Goal: Task Accomplishment & Management: Manage account settings

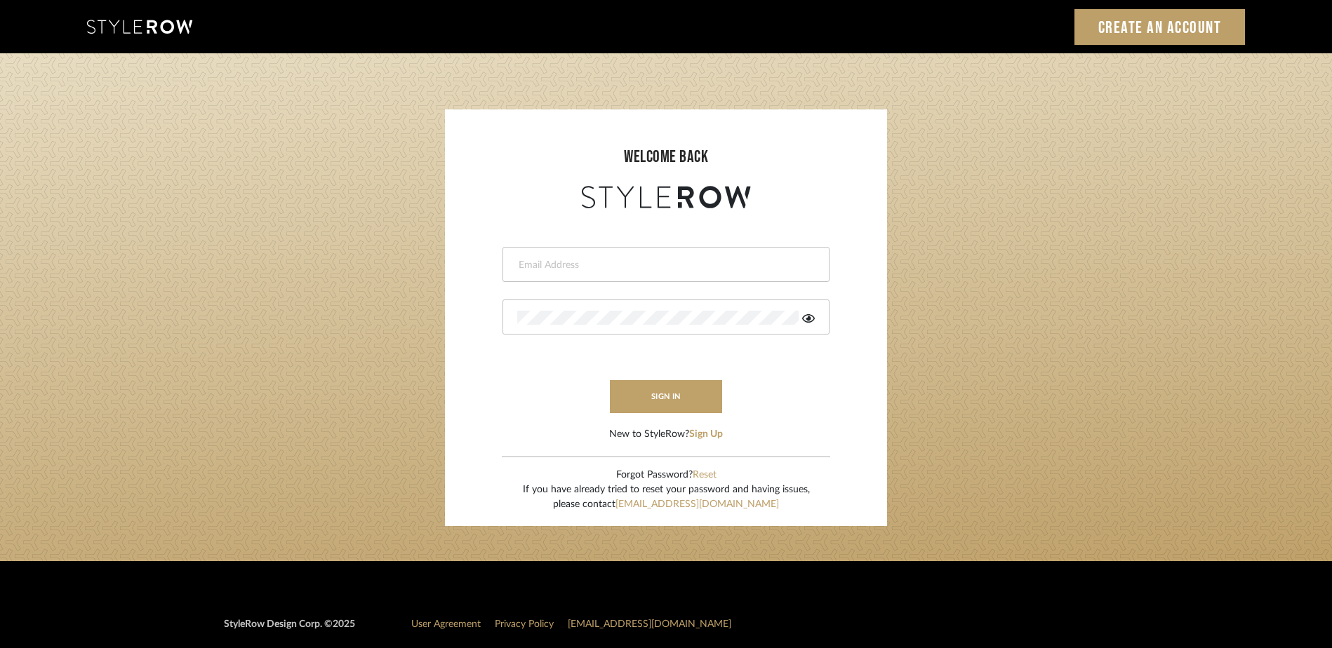
type input "emery@theperfectvignette.com"
click at [628, 391] on button "sign in" at bounding box center [666, 396] width 112 height 33
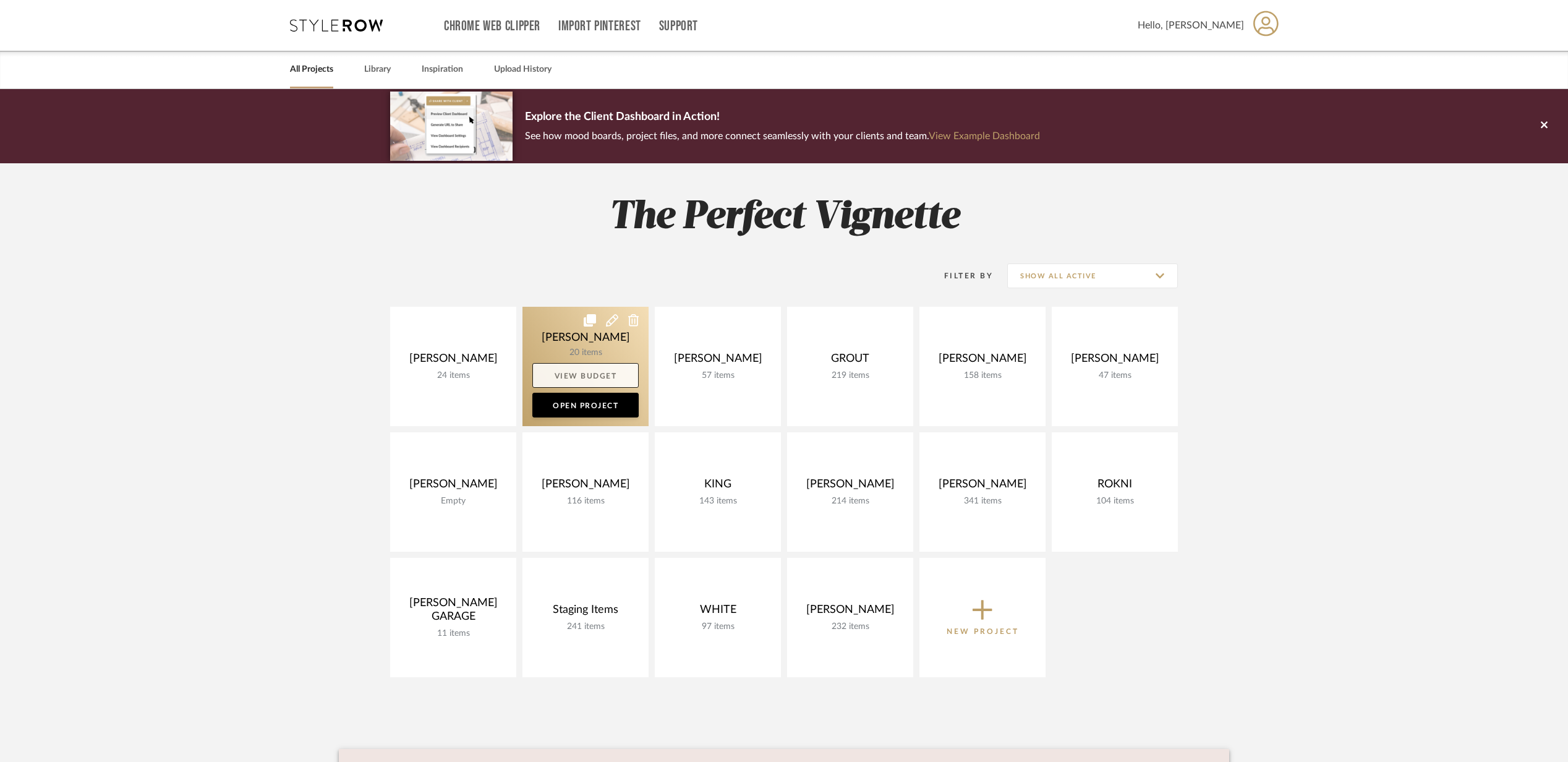
click at [577, 378] on link "View Budget" at bounding box center [585, 376] width 107 height 25
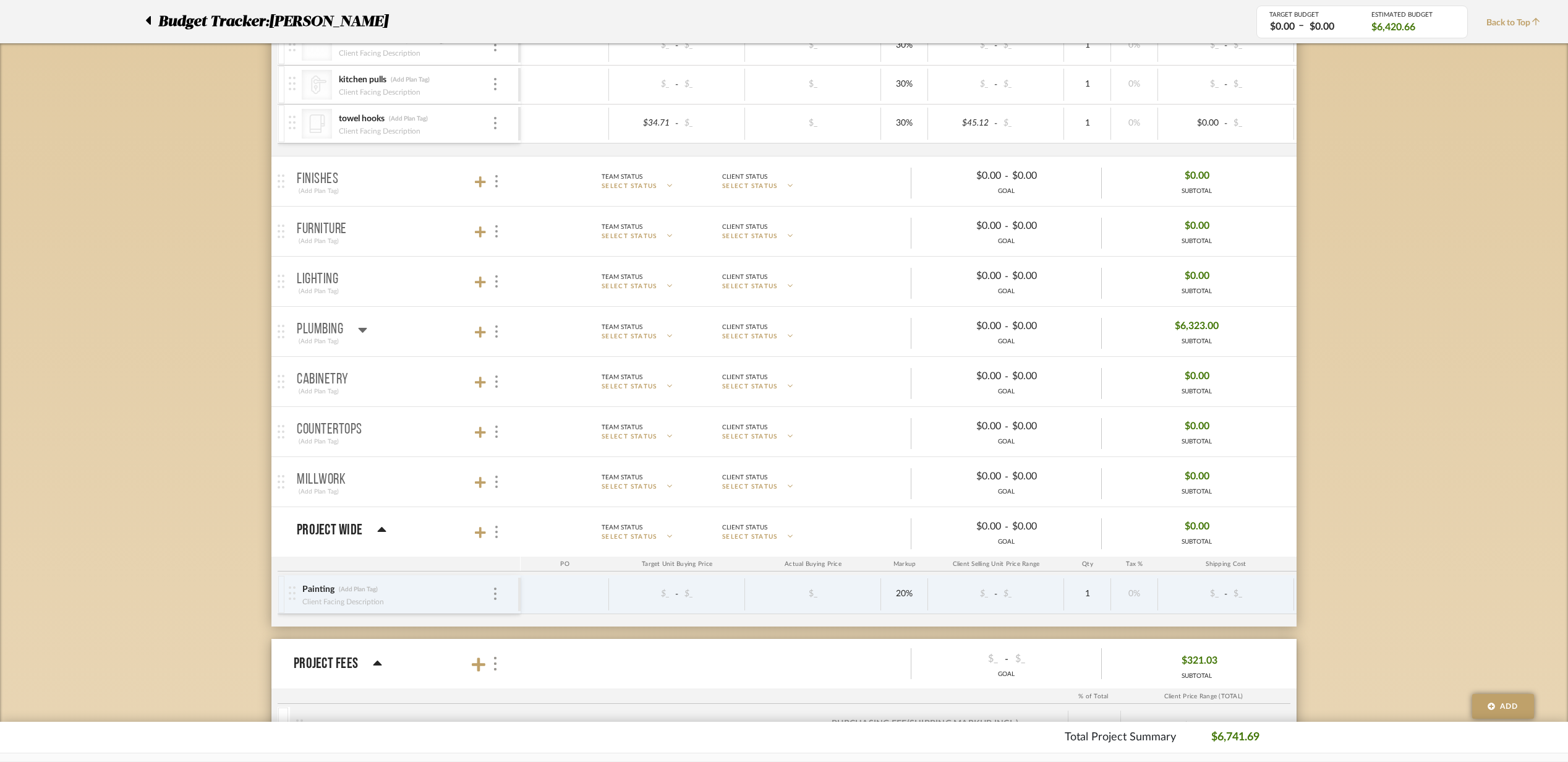
scroll to position [495, 0]
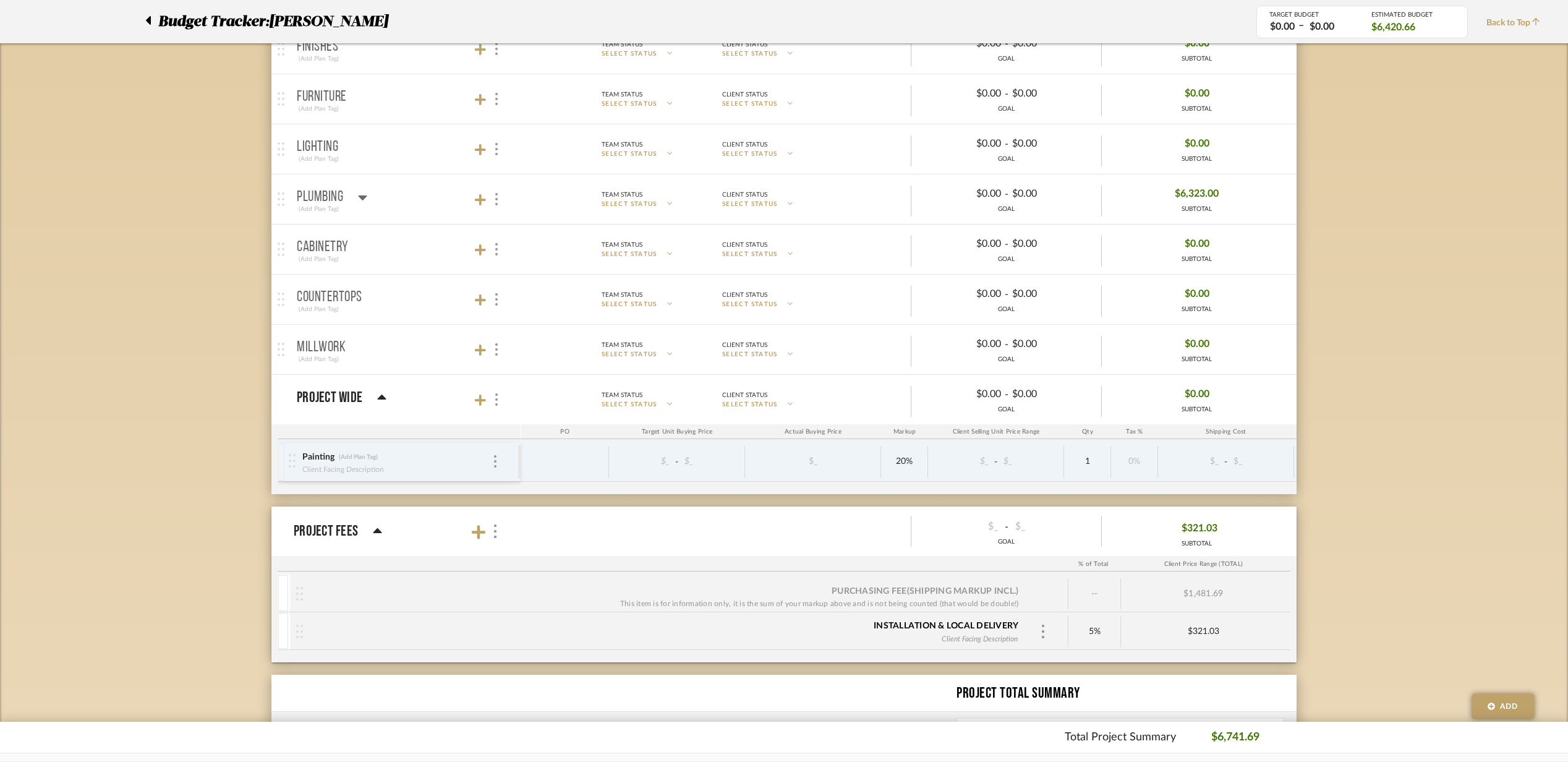
click at [430, 202] on mat-panel-title "Plumbing (Add Plan Tag)" at bounding box center [405, 199] width 218 height 30
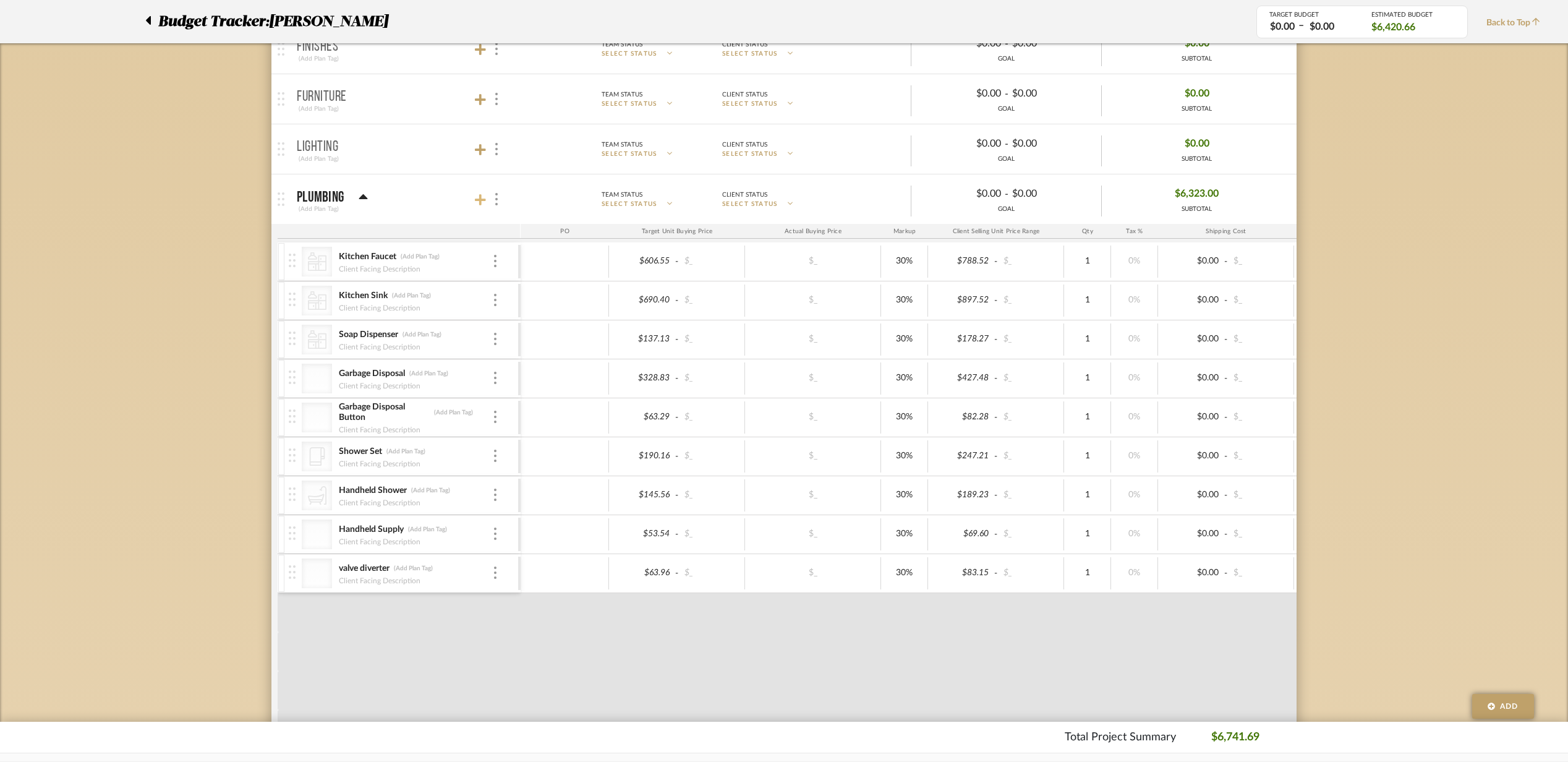
click at [479, 199] on icon at bounding box center [480, 200] width 11 height 12
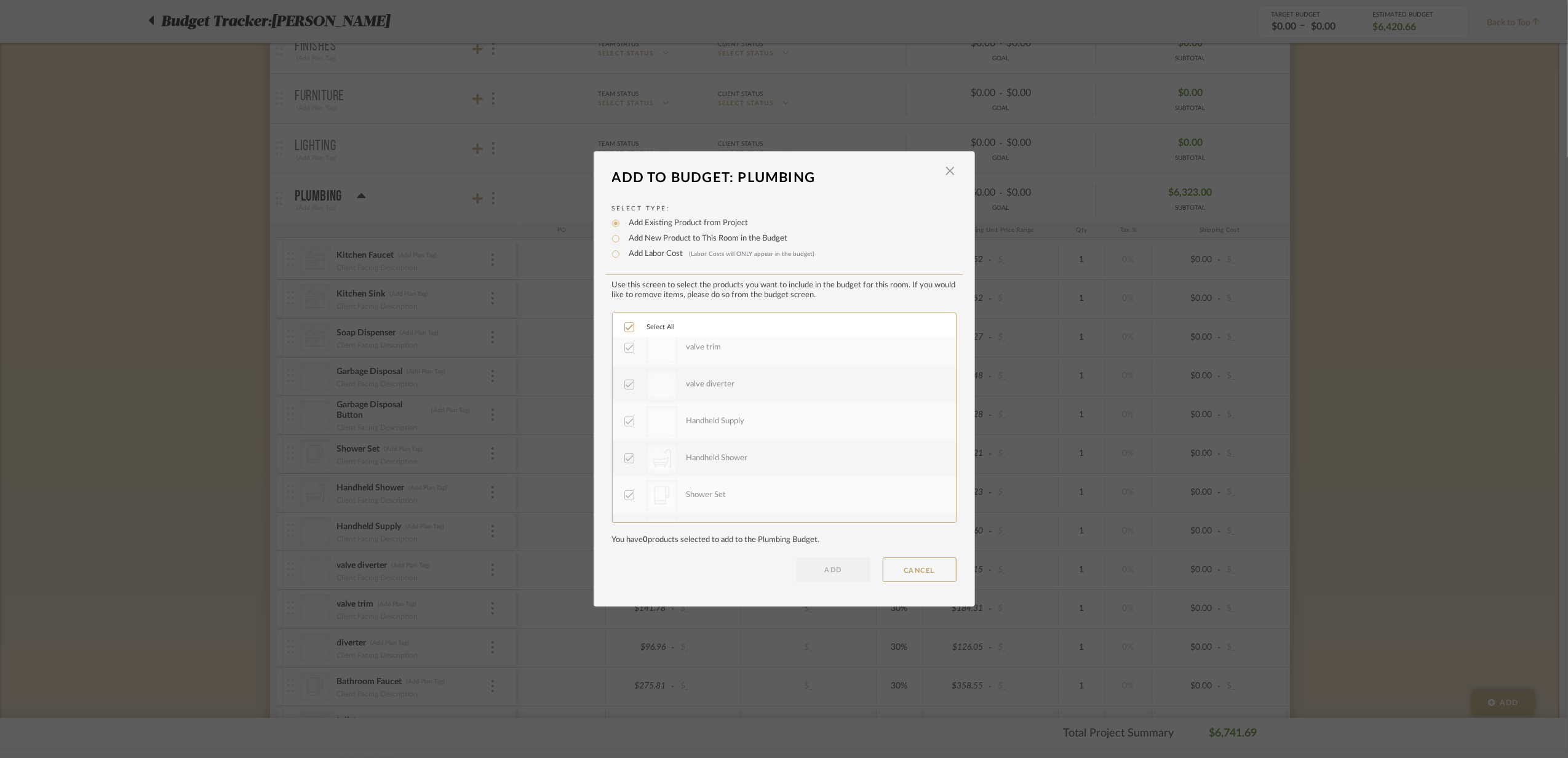
scroll to position [0, 0]
click at [951, 159] on dialog-content "Add To Budget: Plumbing × Select Type: Add Existing Product from Project Add Ne…" at bounding box center [784, 379] width 381 height 455
click at [950, 165] on span "button" at bounding box center [951, 171] width 25 height 25
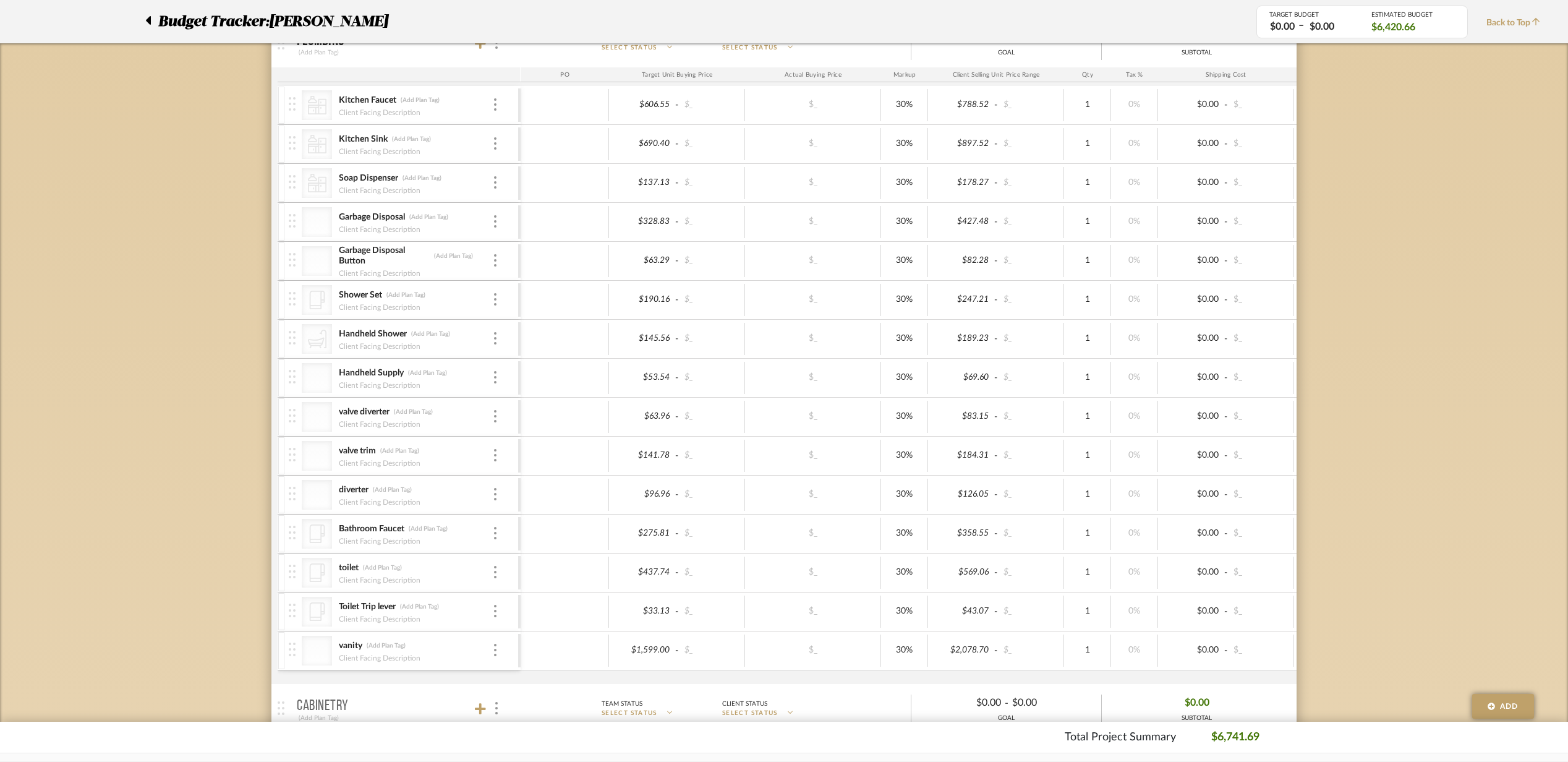
scroll to position [660, 0]
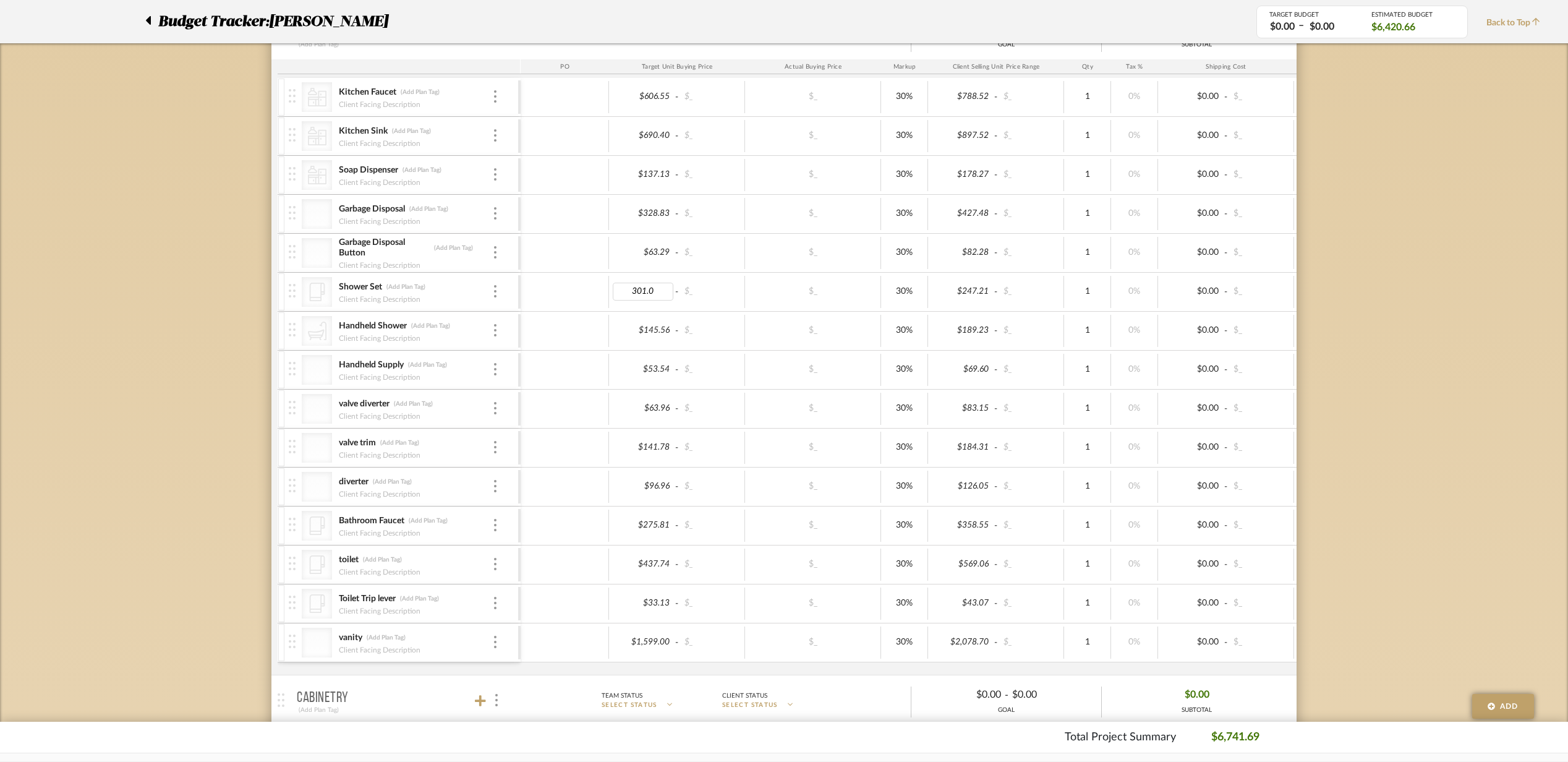
type input "301.04"
type input "225.70"
type input "315.16"
type input "381.67"
type input "64.39"
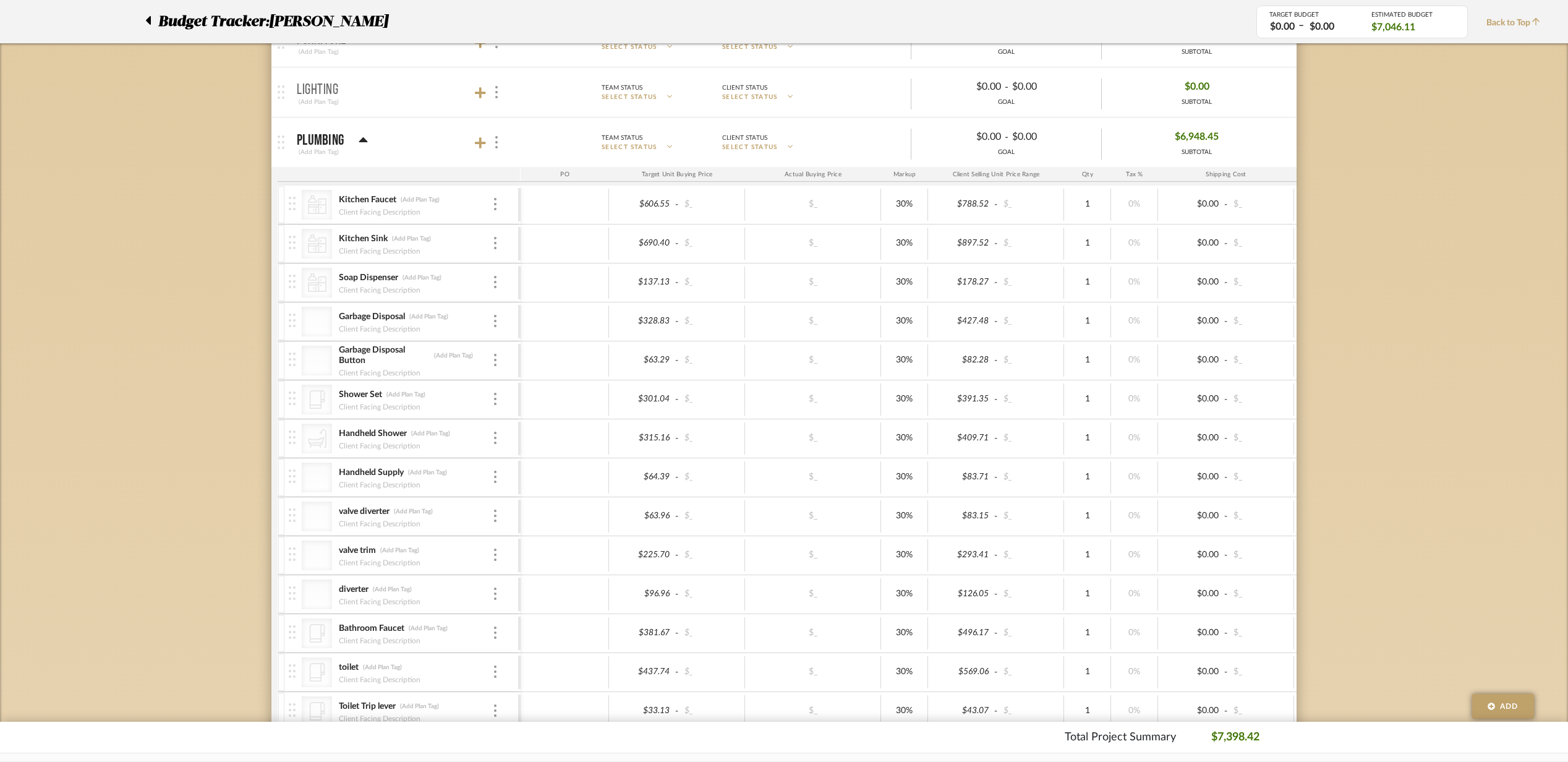
scroll to position [578, 0]
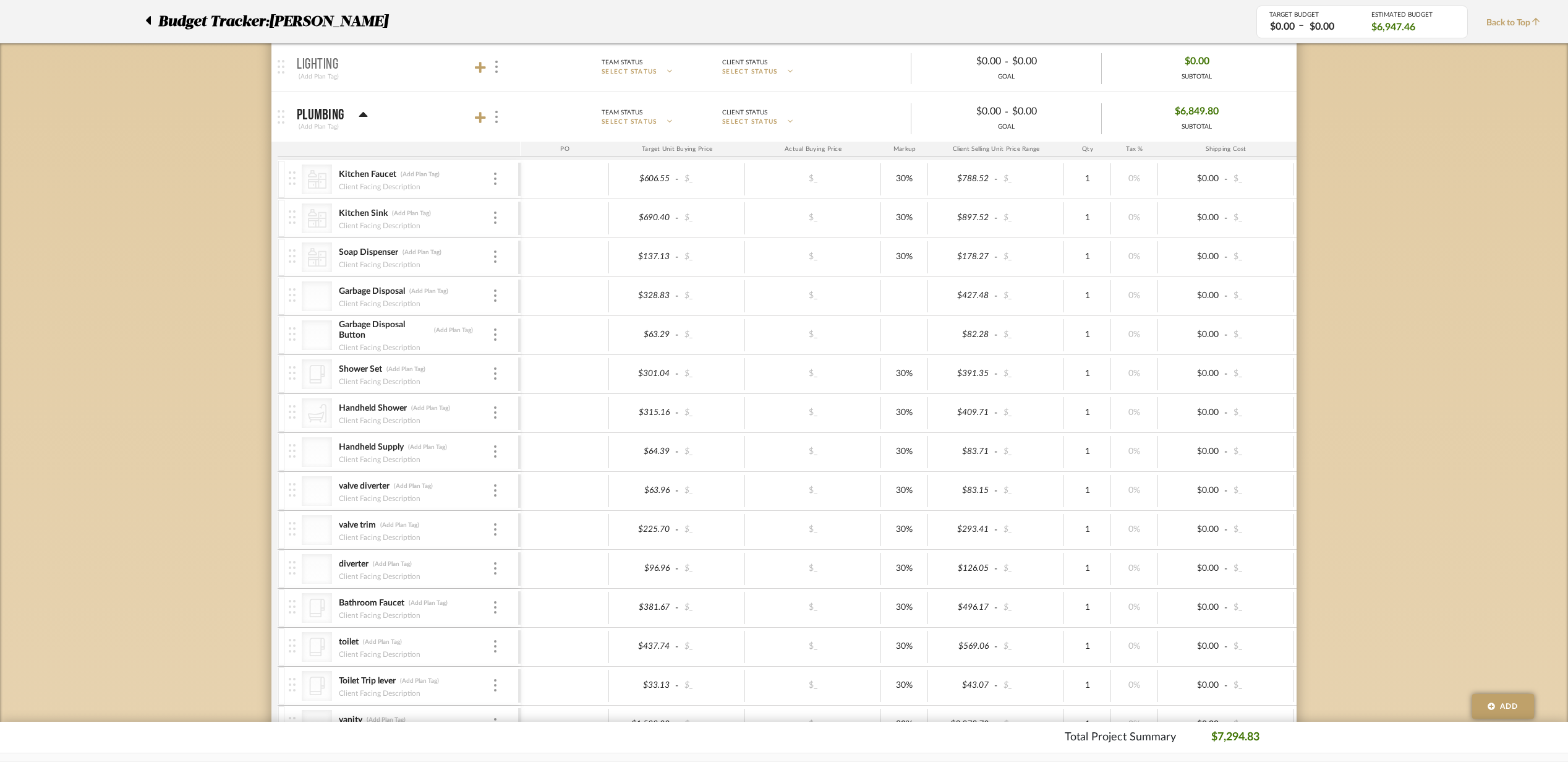
click at [913, 387] on div "30%" at bounding box center [904, 374] width 47 height 32
click at [899, 623] on div "30%" at bounding box center [904, 608] width 47 height 32
click at [901, 663] on div "30%" at bounding box center [904, 647] width 47 height 32
click at [482, 119] on icon at bounding box center [480, 117] width 11 height 12
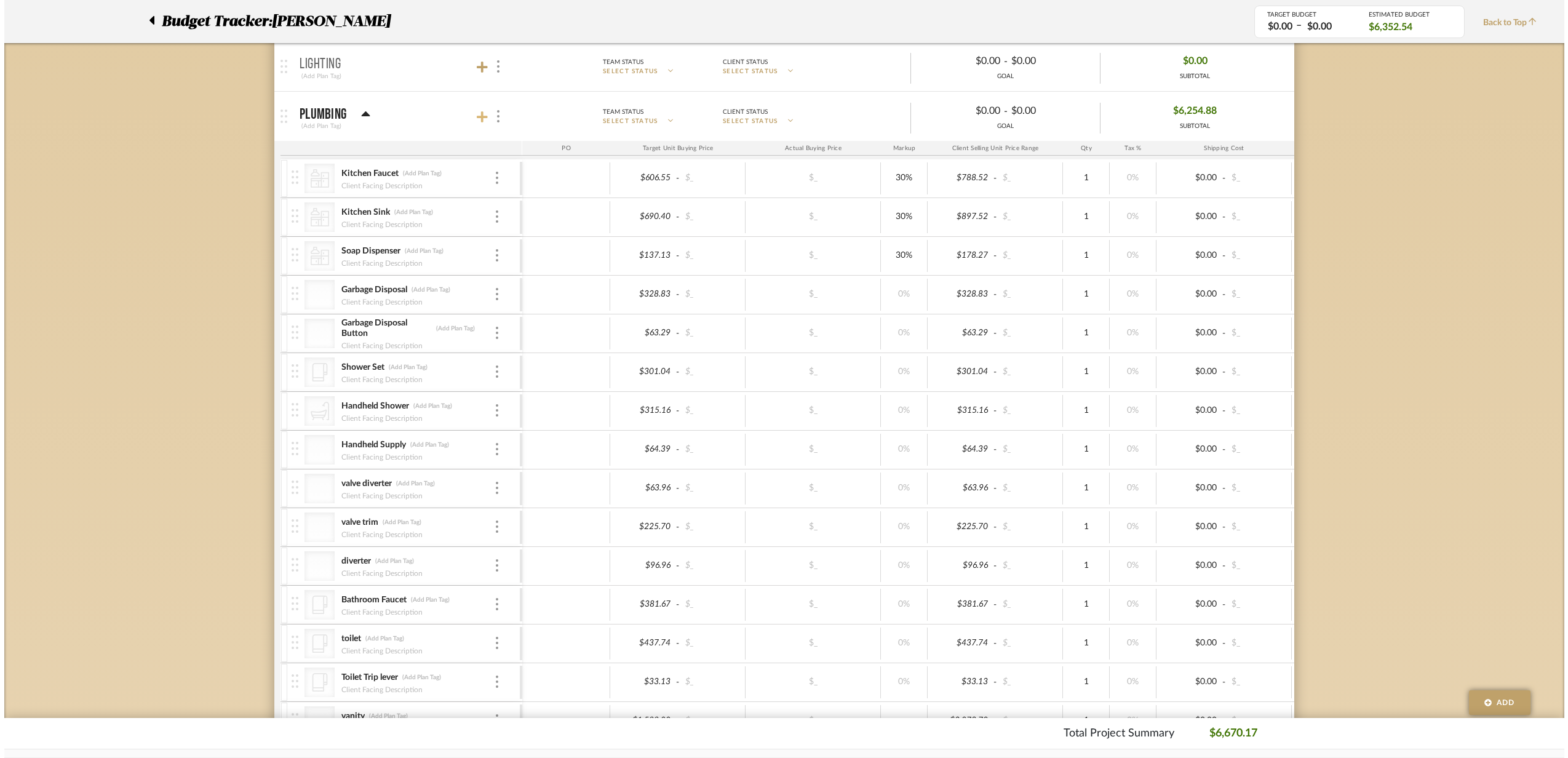
scroll to position [0, 0]
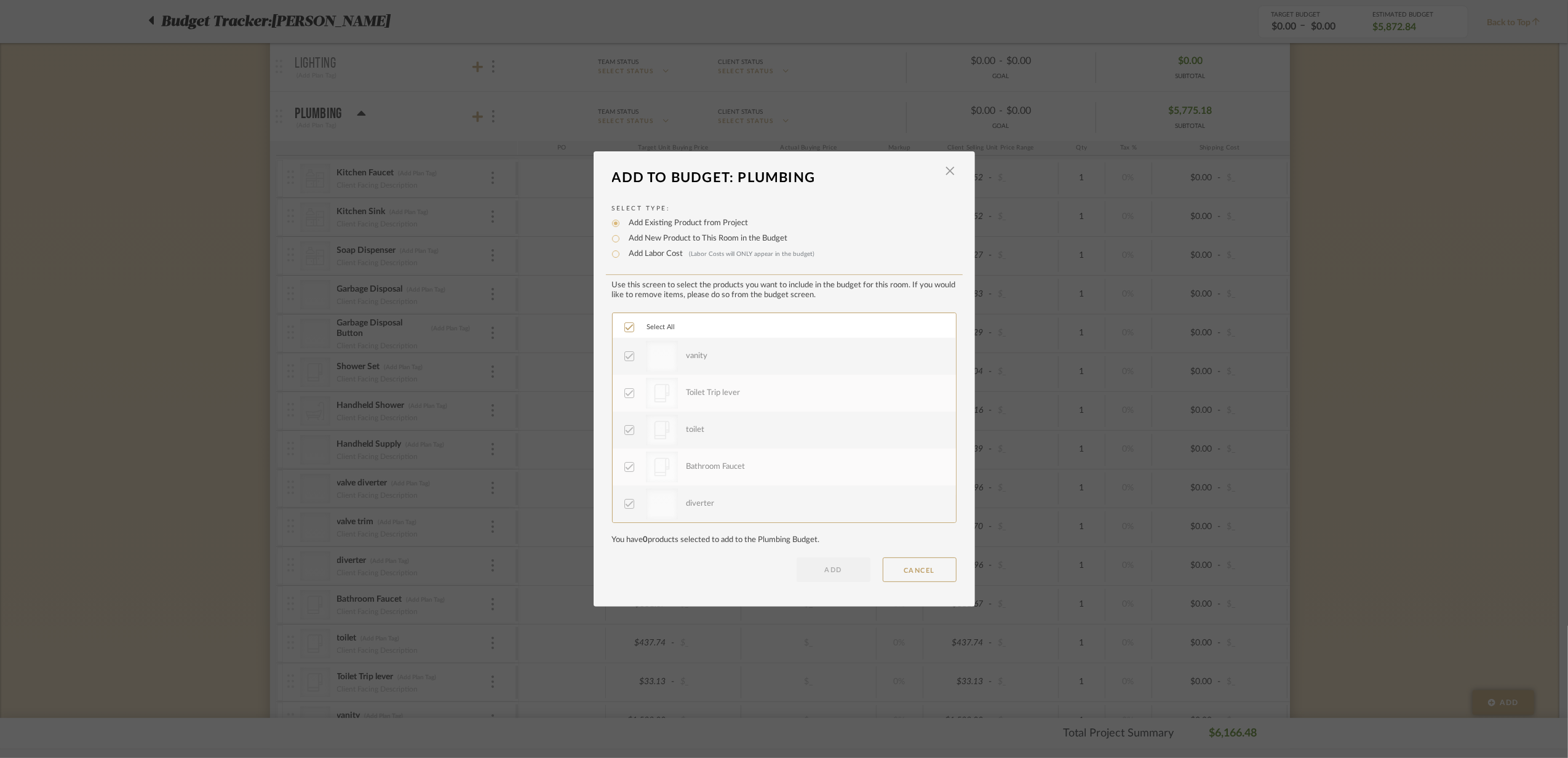
click at [638, 237] on label "Add New Product to This Room in the Budget" at bounding box center [706, 239] width 165 height 12
click at [624, 237] on input "Add New Product to This Room in the Budget" at bounding box center [616, 239] width 15 height 15
radio input "true"
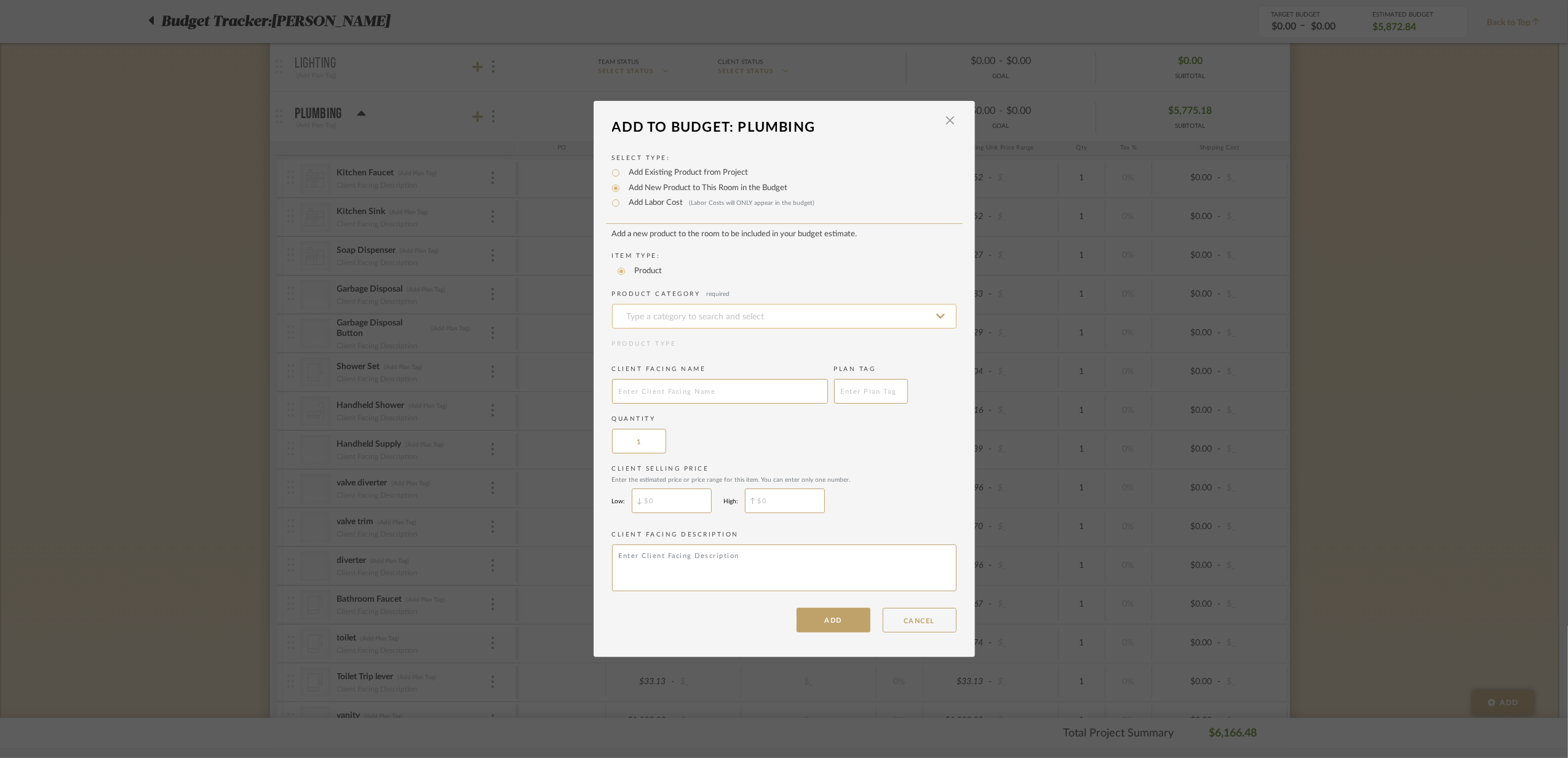
click at [671, 309] on input at bounding box center [784, 317] width 345 height 25
click at [643, 347] on span "Built-in Bathtubs" at bounding box center [661, 346] width 82 height 9
type input "Built-in Bathtubs"
click at [837, 628] on button "ADD" at bounding box center [834, 620] width 74 height 25
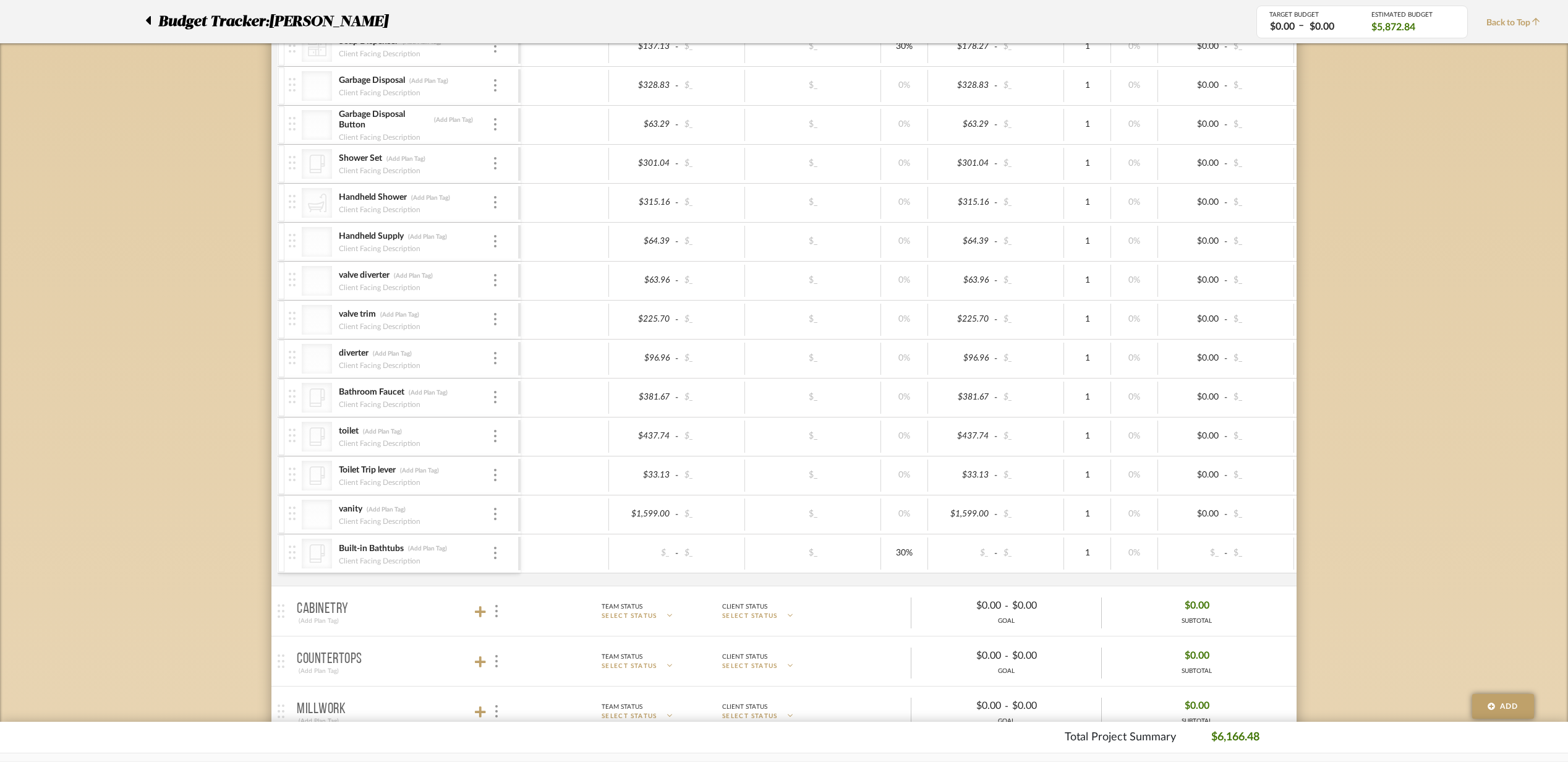
scroll to position [825, 0]
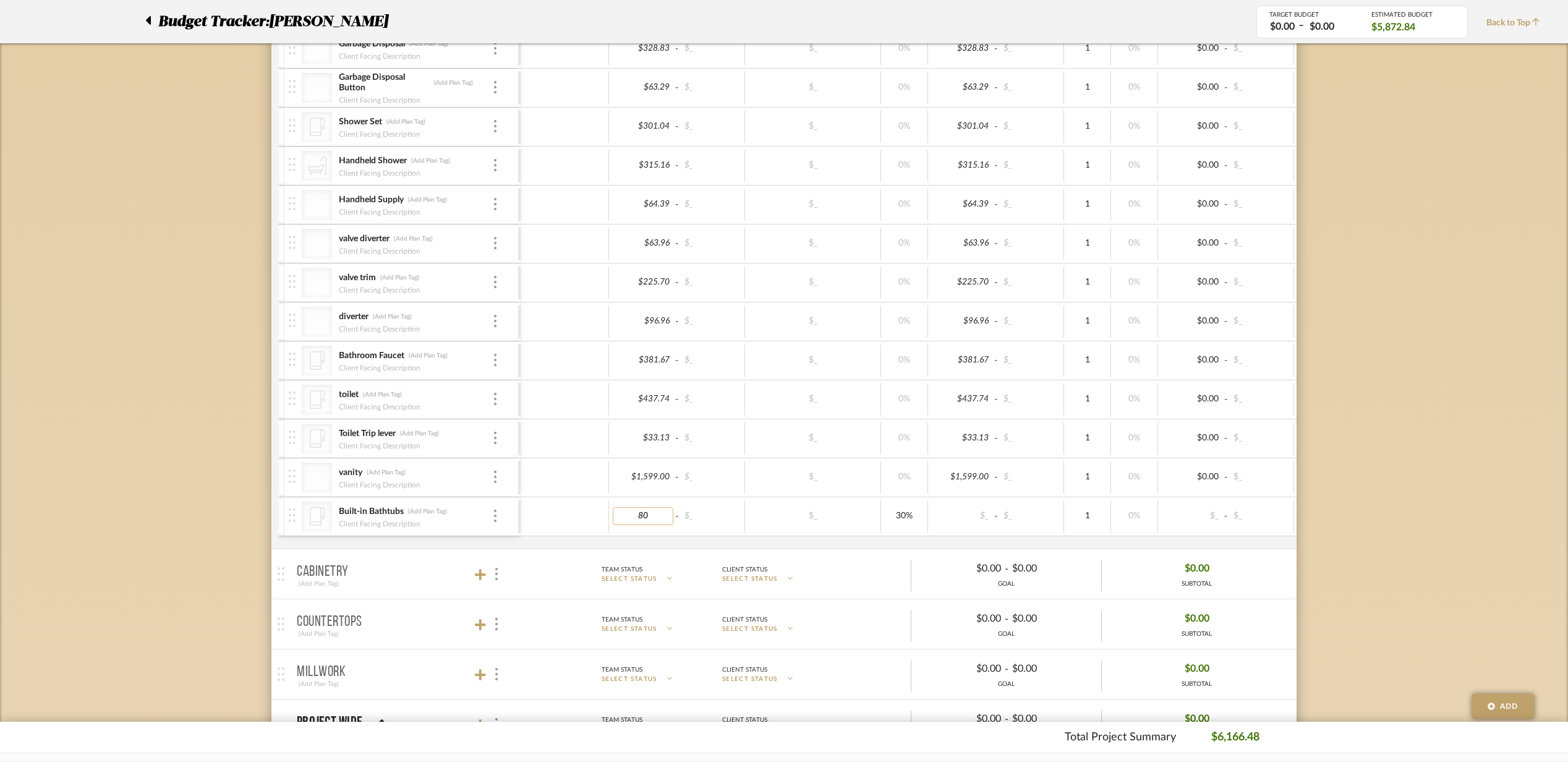
type input "800"
type input "0"
click at [854, 533] on div "$_" at bounding box center [813, 517] width 136 height 32
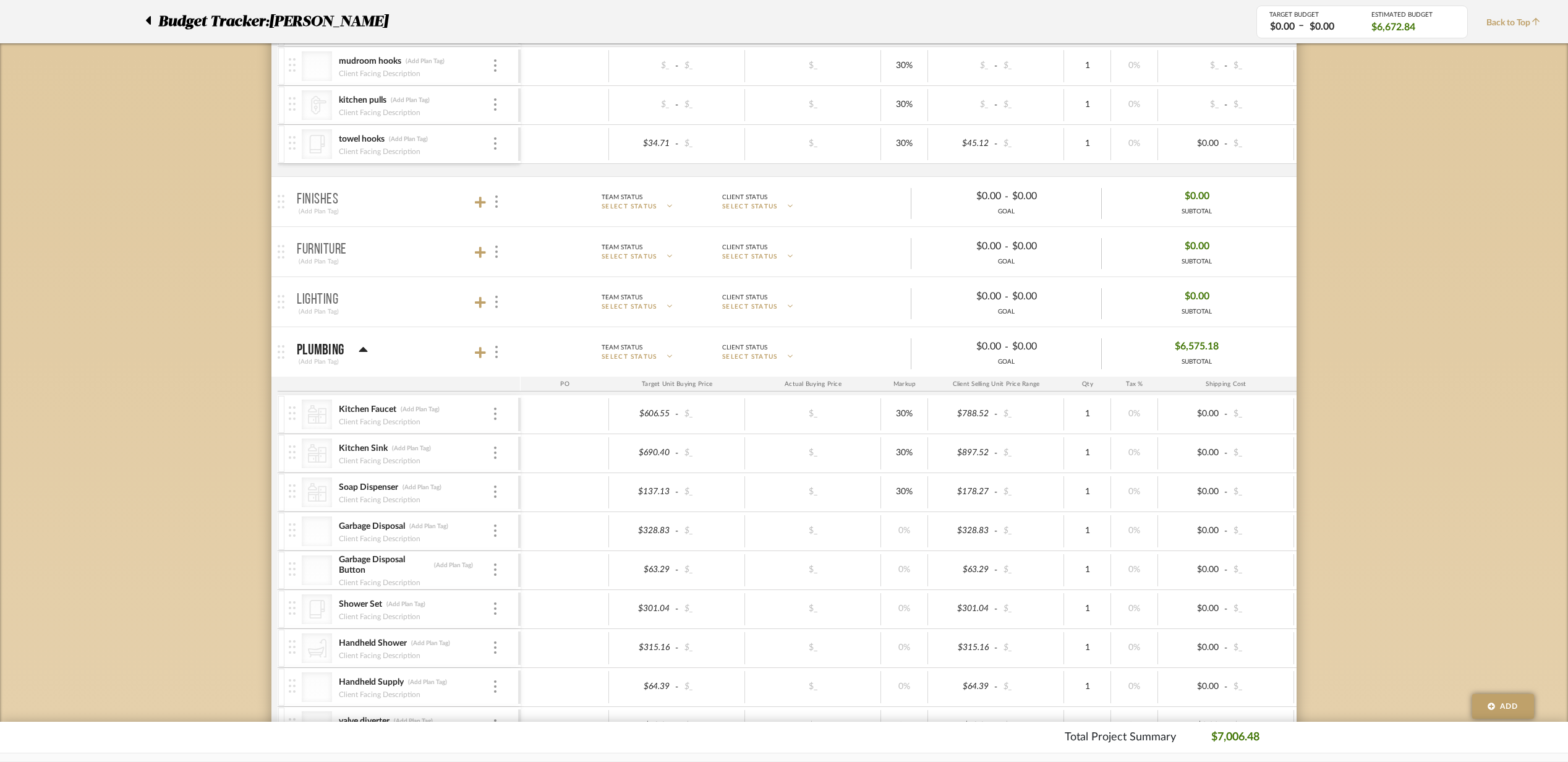
scroll to position [330, 0]
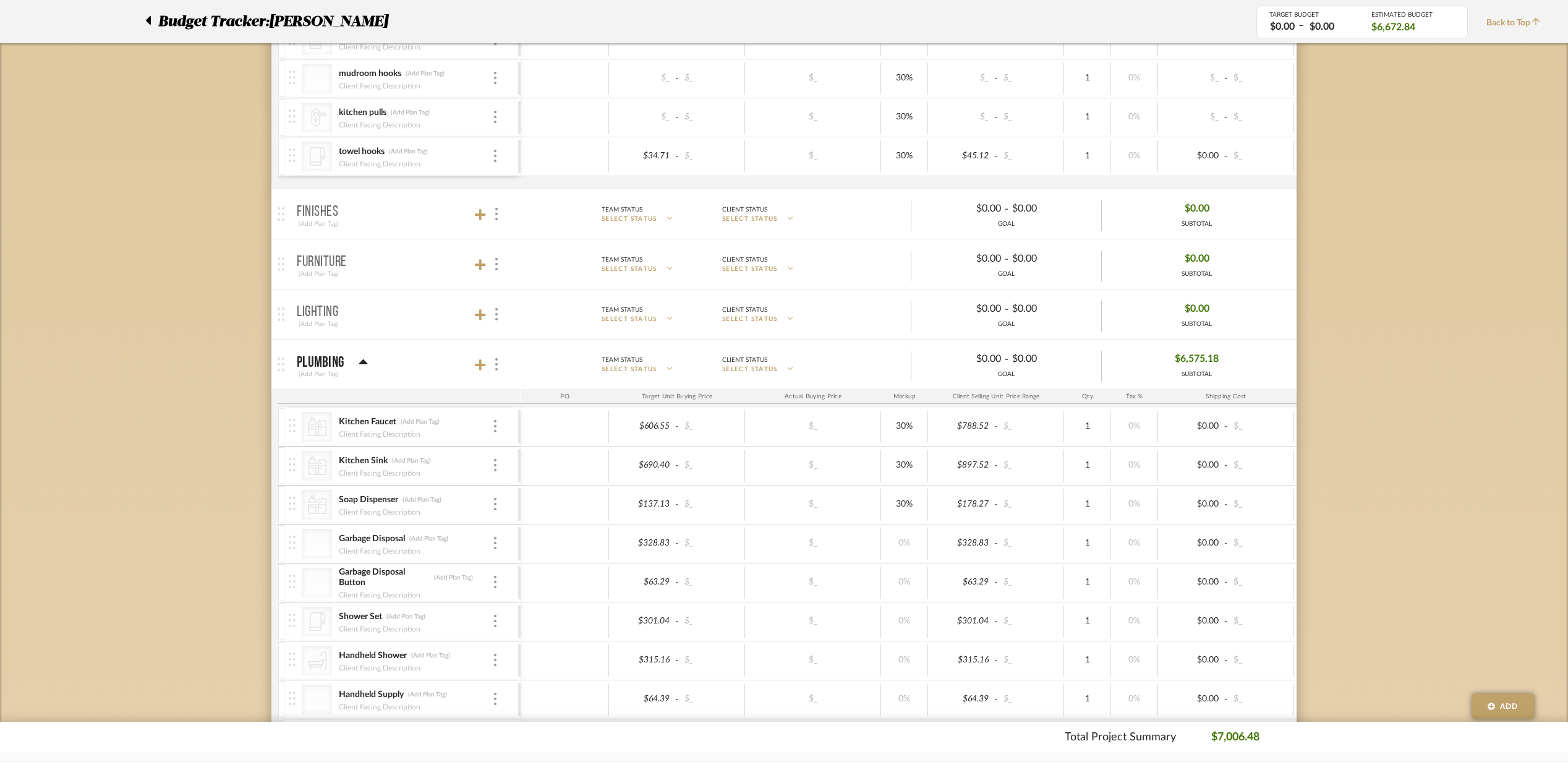
click at [438, 364] on mat-panel-title "Plumbing (Add Plan Tag)" at bounding box center [405, 364] width 218 height 30
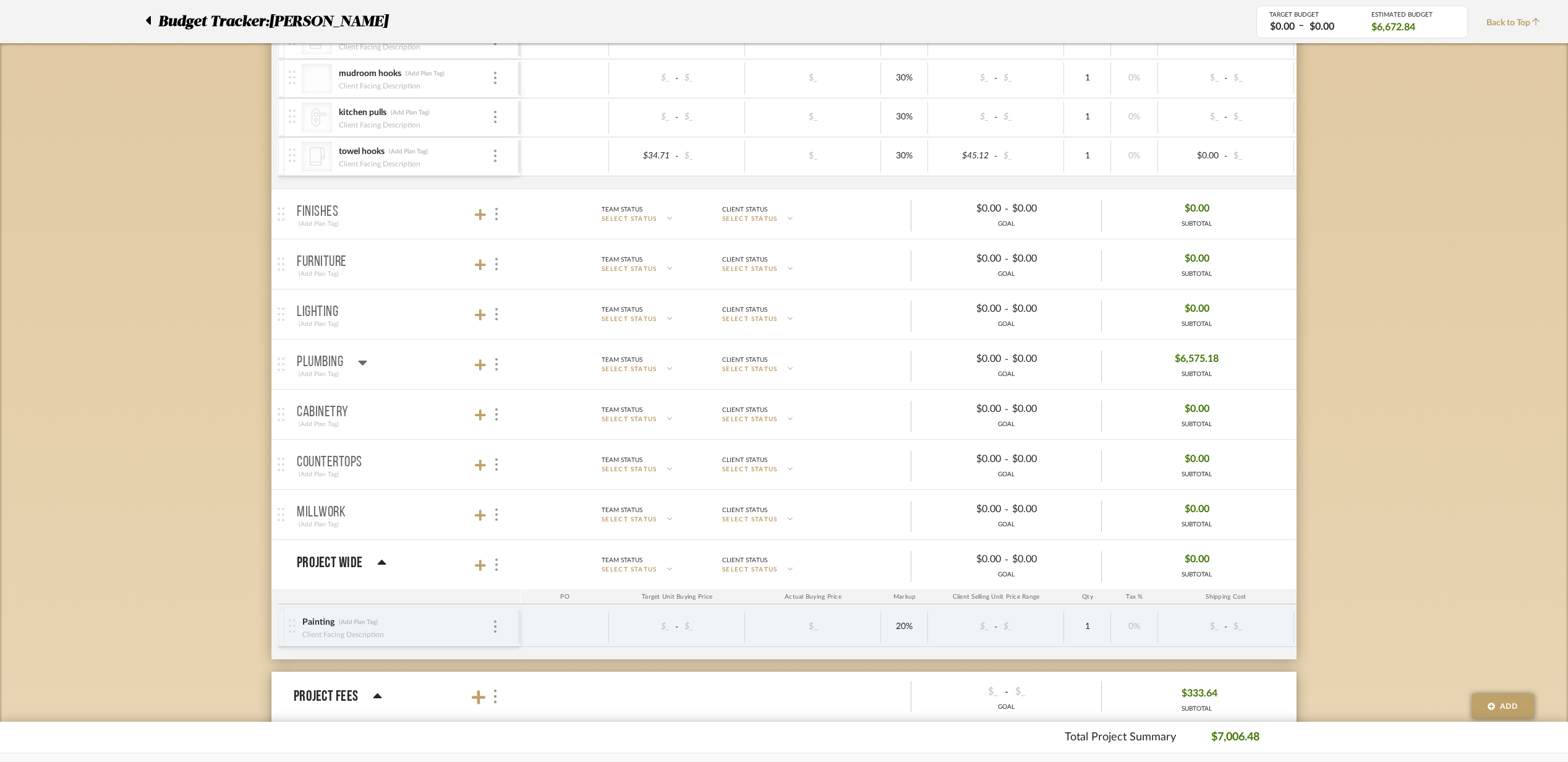
click at [438, 364] on mat-panel-title "Plumbing (Add Plan Tag)" at bounding box center [405, 364] width 218 height 30
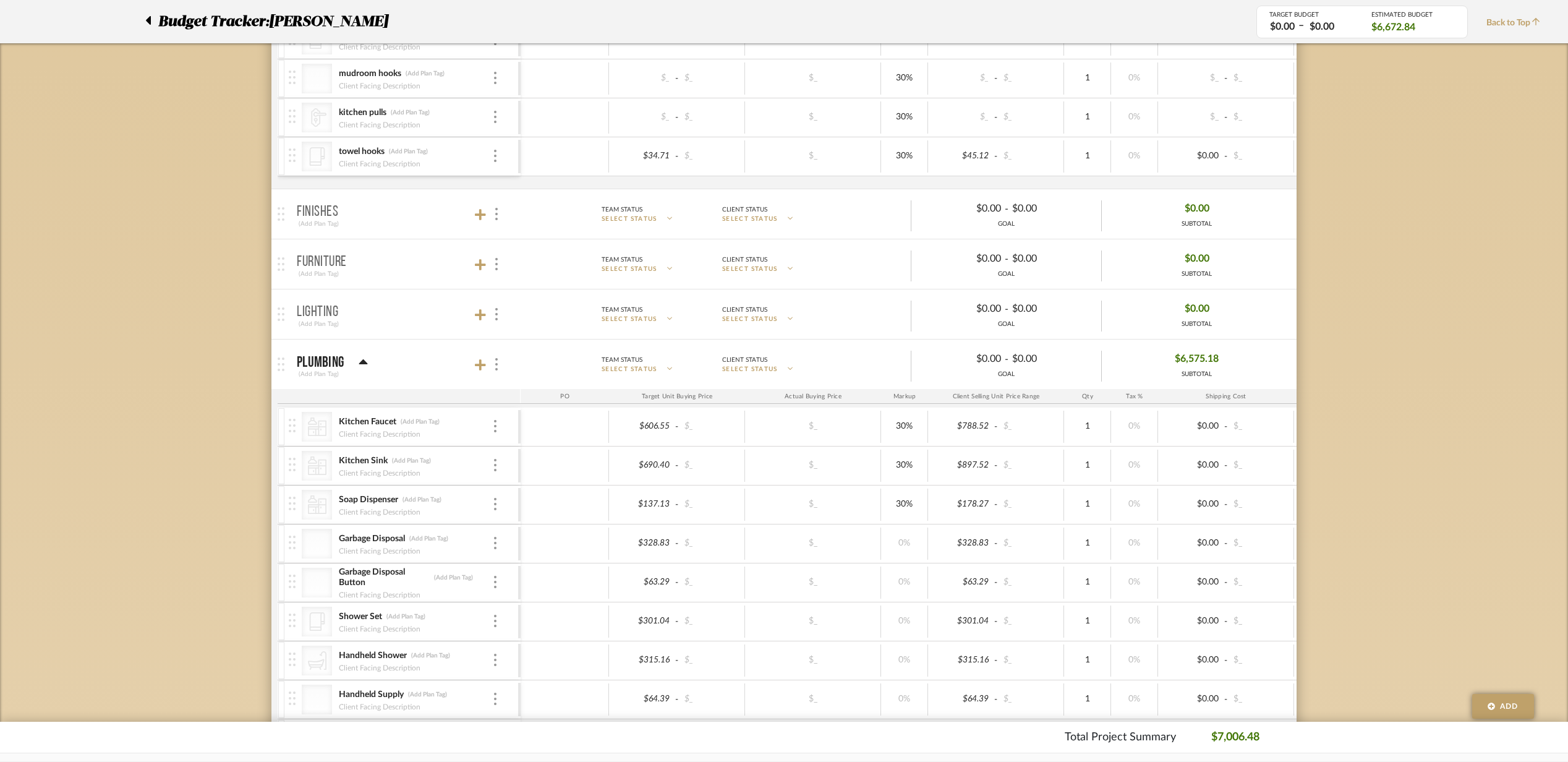
click at [438, 362] on mat-panel-title "Plumbing (Add Plan Tag)" at bounding box center [405, 364] width 218 height 30
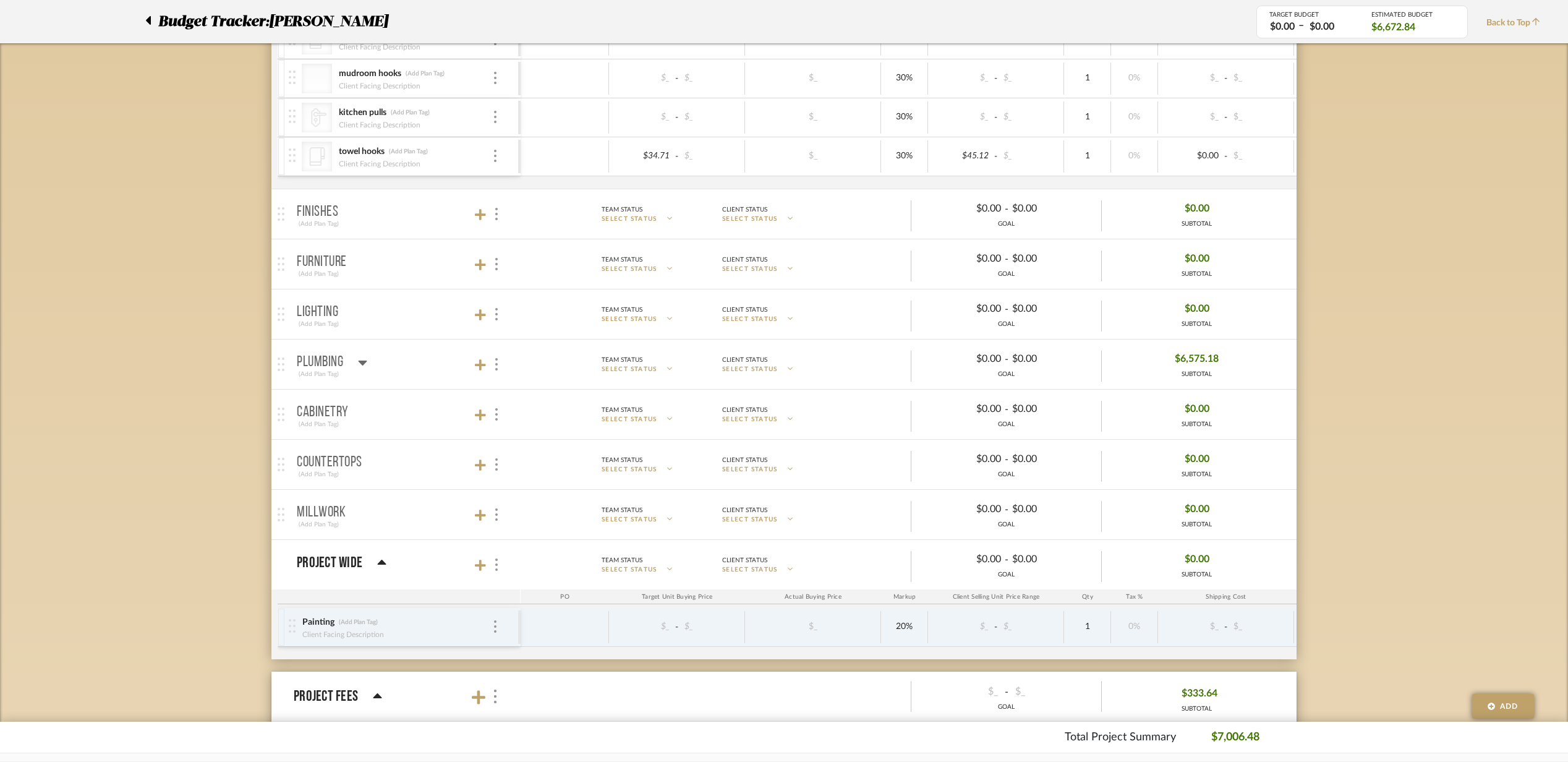
click at [438, 362] on mat-panel-title "Plumbing (Add Plan Tag)" at bounding box center [405, 364] width 218 height 30
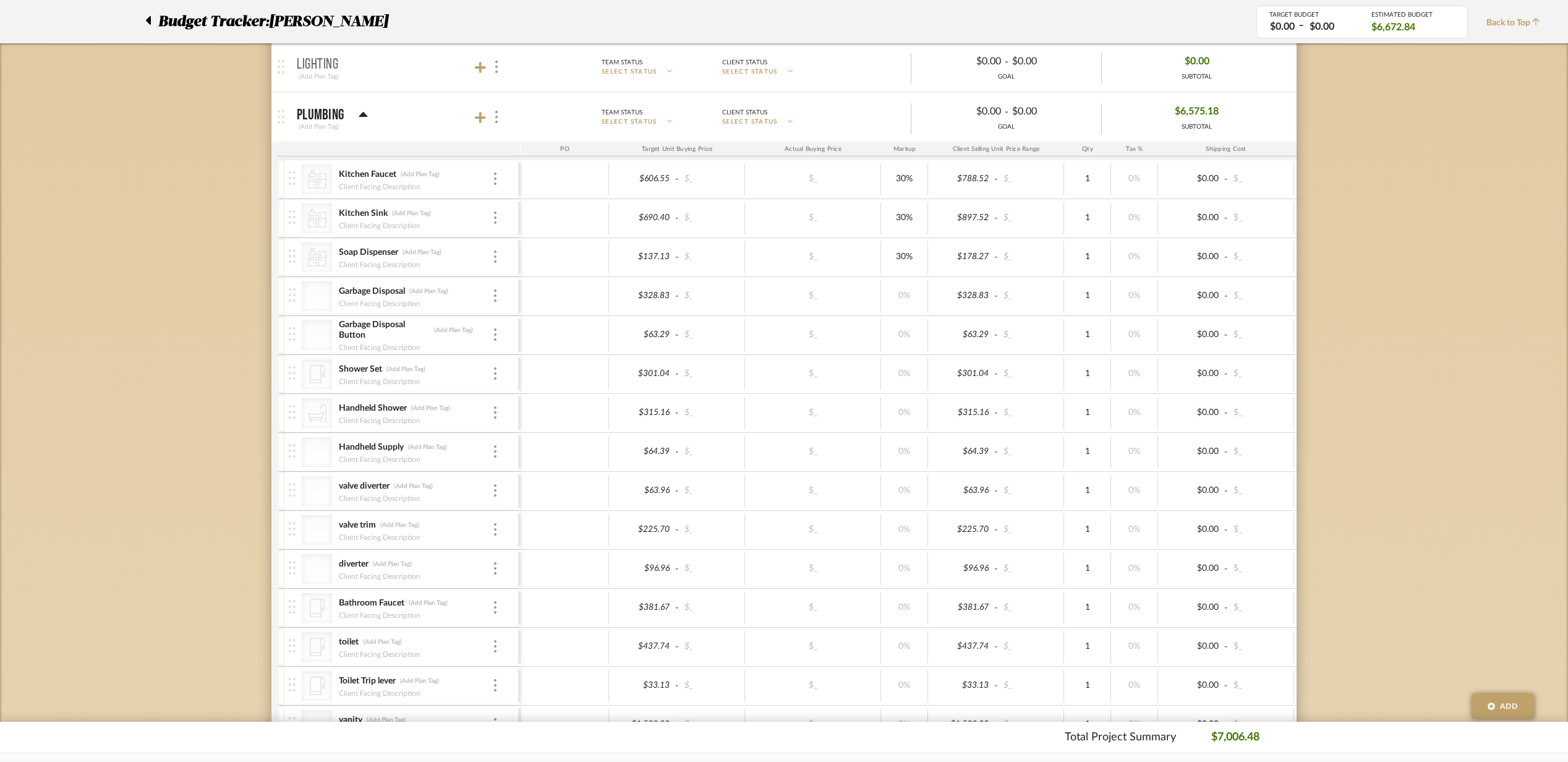
scroll to position [495, 0]
